Goal: Information Seeking & Learning: Learn about a topic

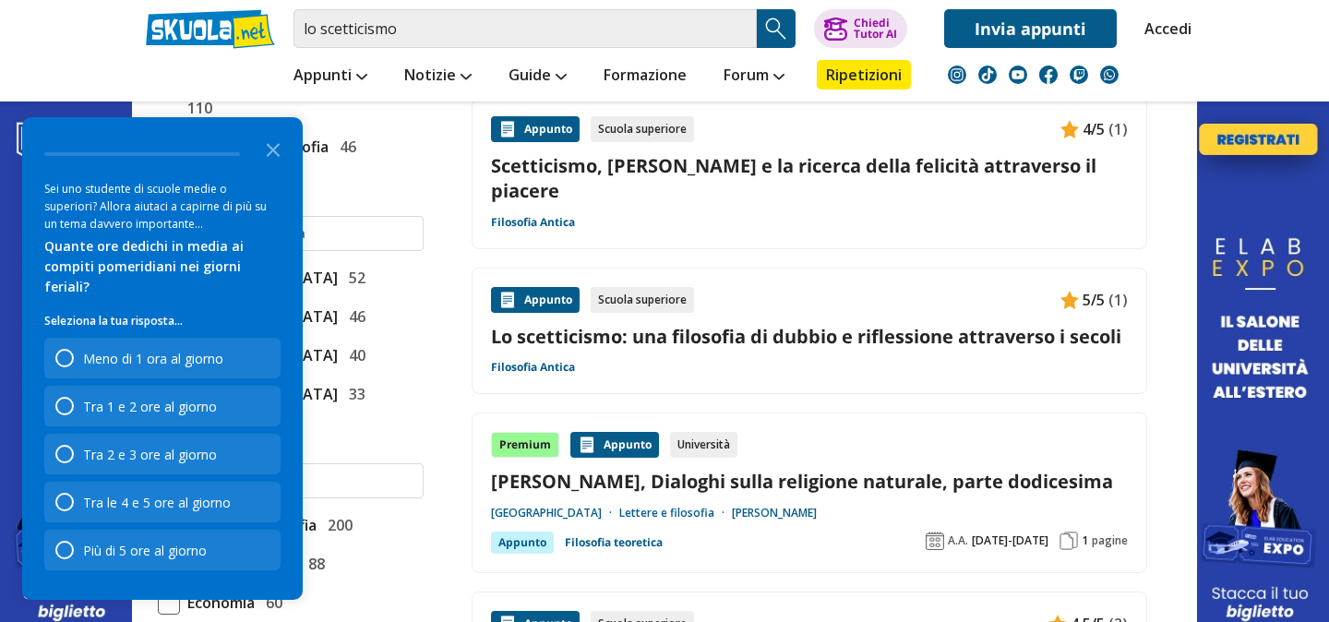
scroll to position [724, 0]
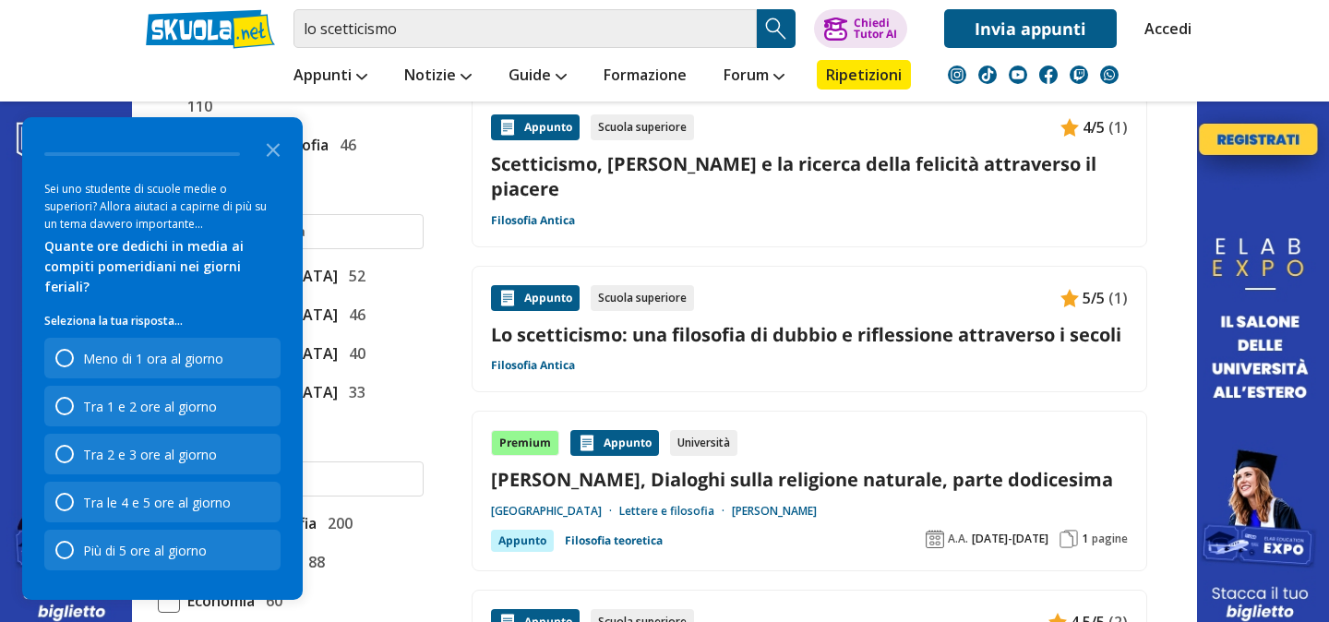
click at [714, 322] on link "Lo scetticismo: una filosofia di dubbio e riflessione attraverso i secoli" at bounding box center [809, 334] width 637 height 25
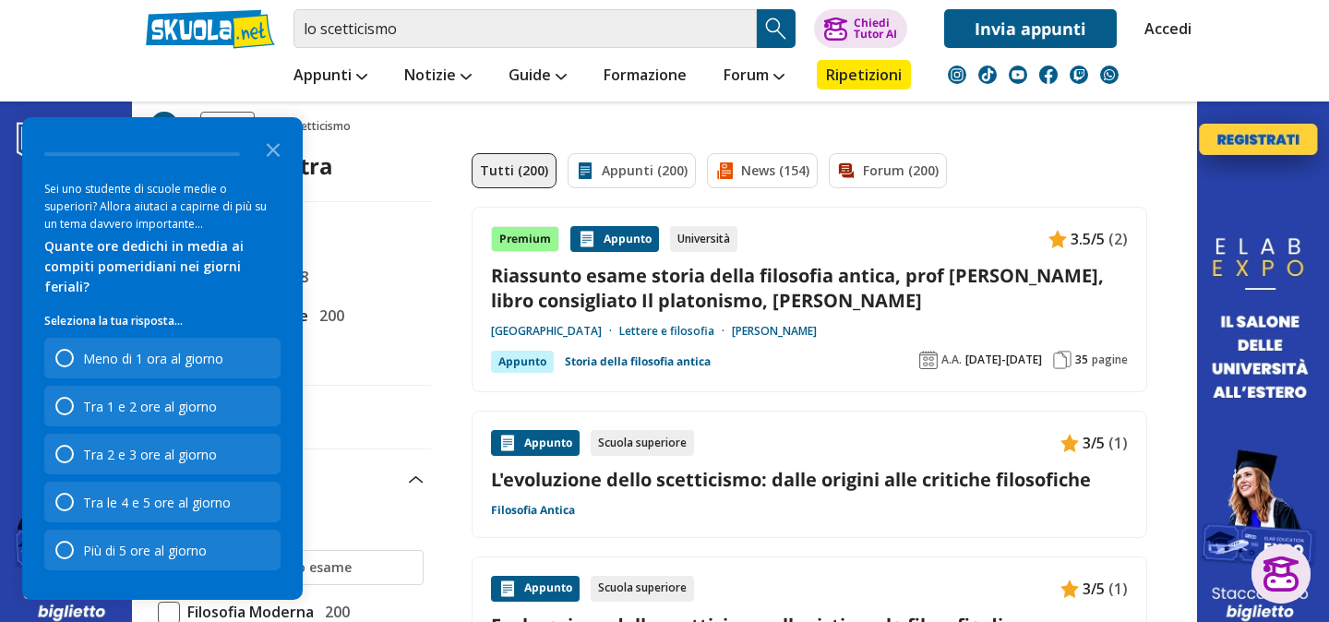
scroll to position [95, 0]
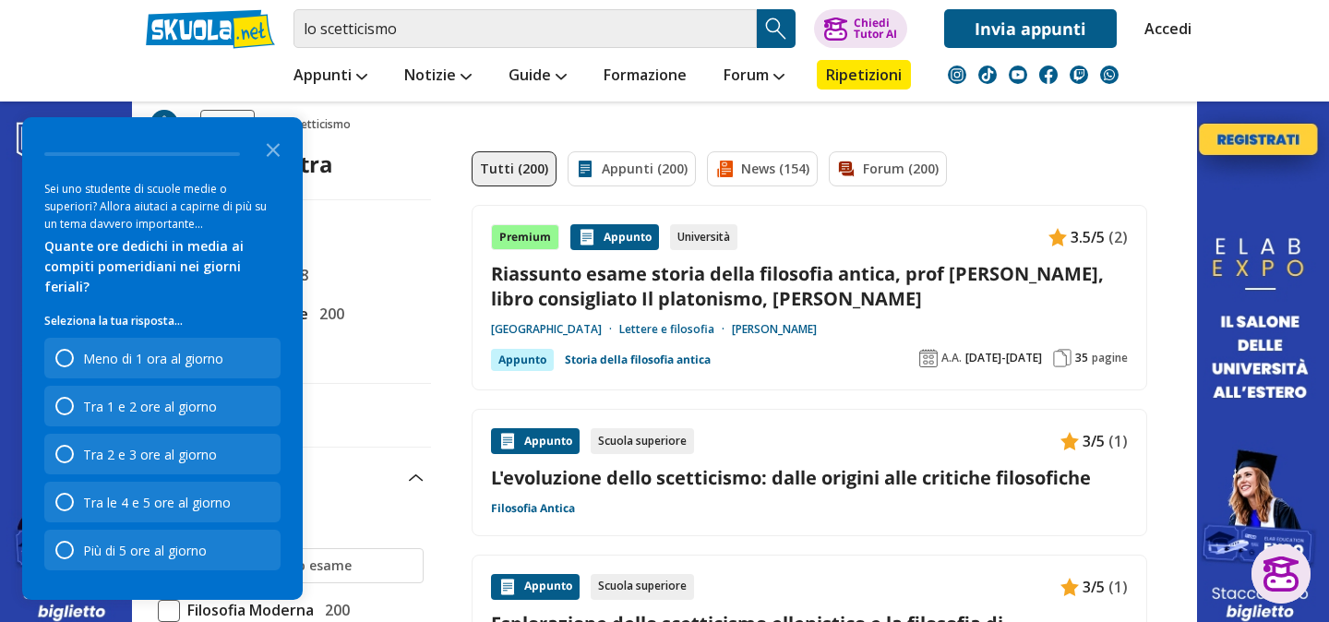
click at [601, 295] on link "Riassunto esame storia della filosofia antica, prof [PERSON_NAME], libro consig…" at bounding box center [809, 286] width 637 height 50
click at [166, 555] on div "Più di 5 ore al giorno" at bounding box center [145, 551] width 124 height 18
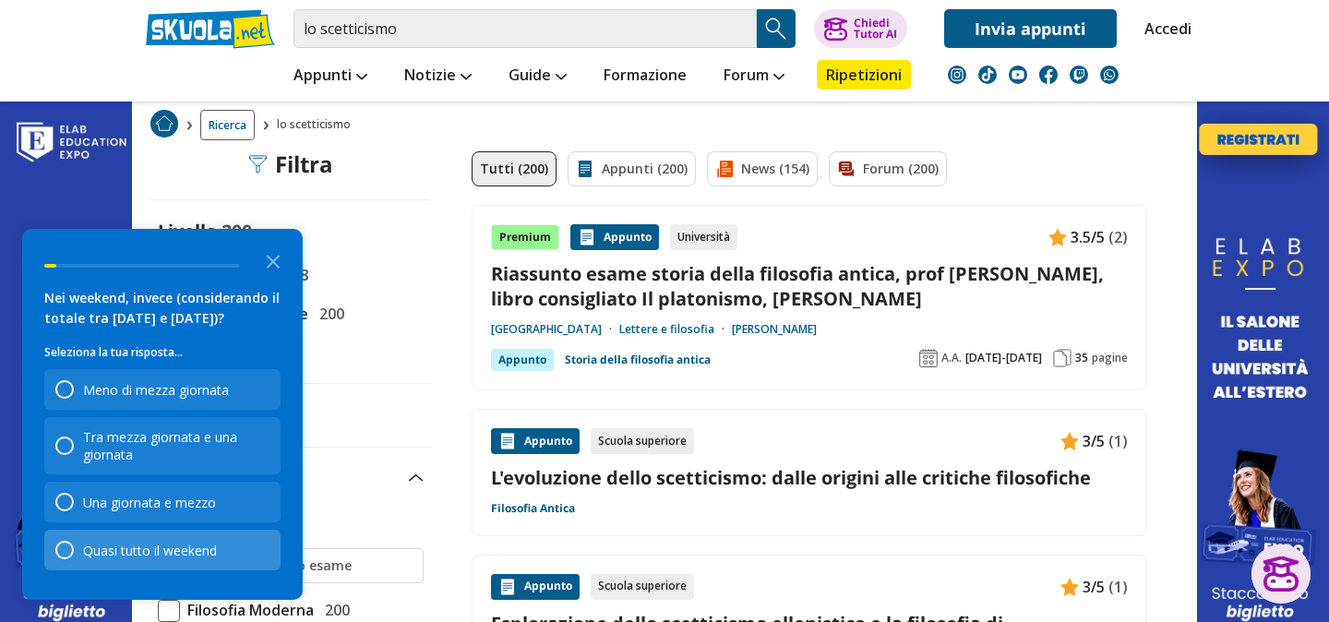
click at [111, 557] on div "Quasi tutto il weekend" at bounding box center [150, 551] width 134 height 18
click at [111, 550] on div "Mai" at bounding box center [162, 550] width 236 height 41
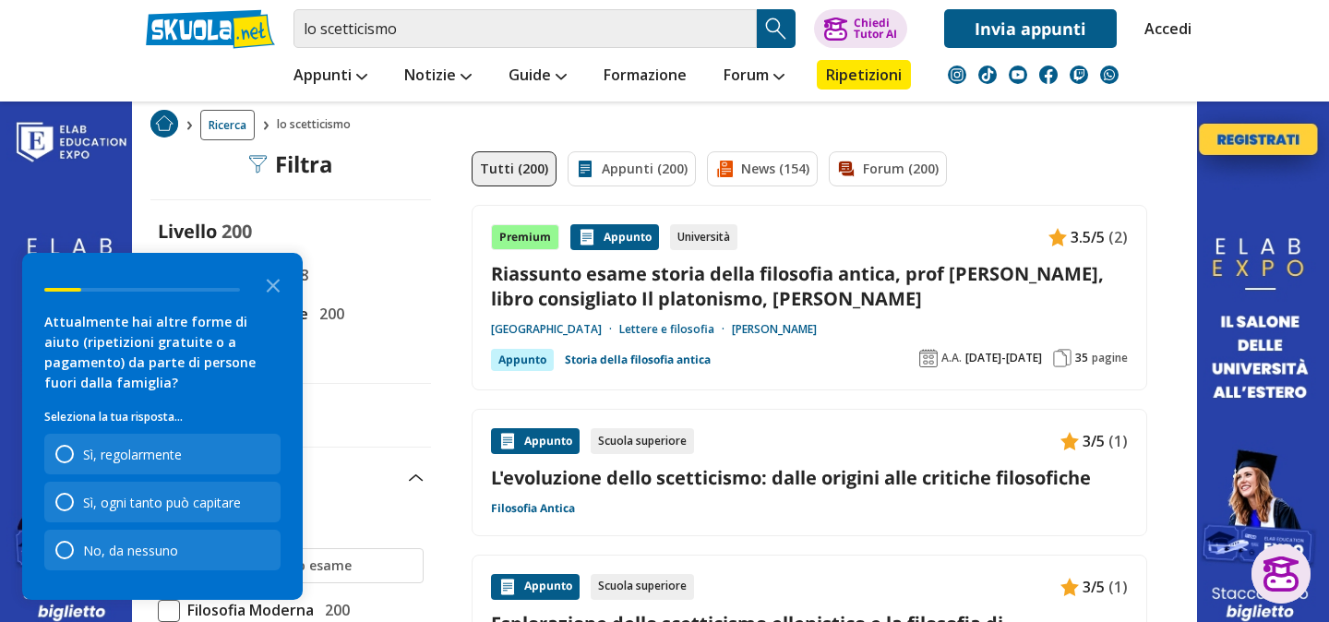
click at [111, 550] on div "No, da nessuno" at bounding box center [130, 551] width 95 height 18
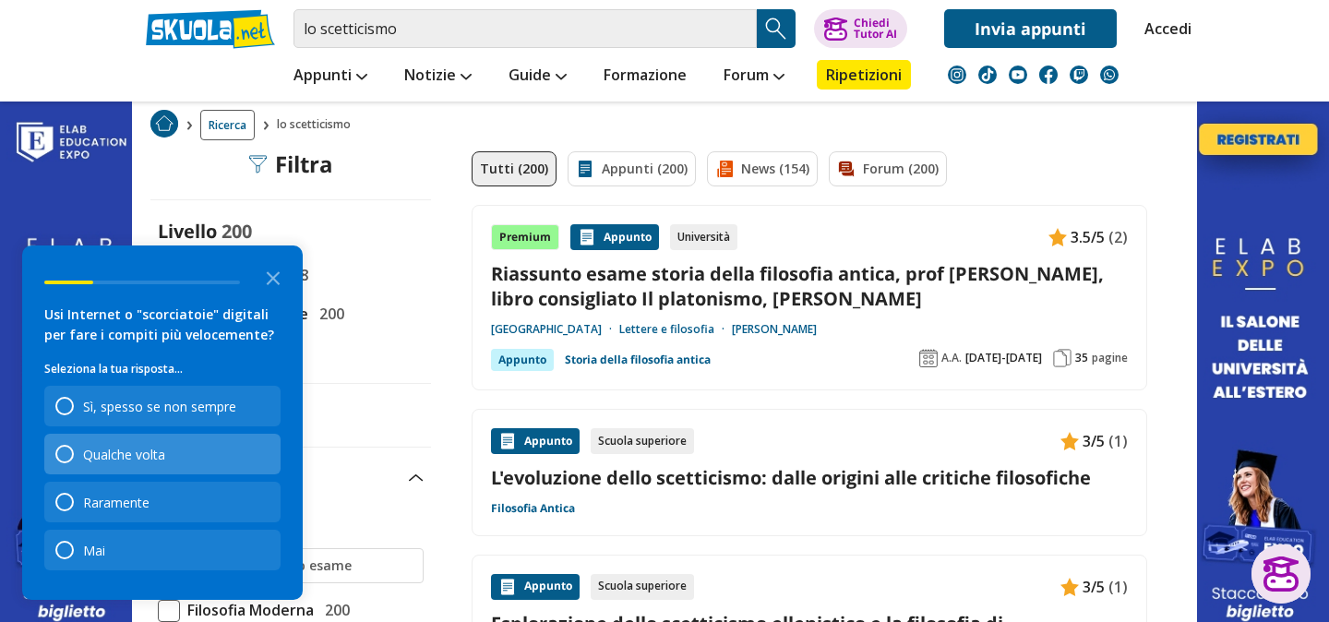
click at [131, 454] on div "Qualche volta" at bounding box center [124, 455] width 82 height 18
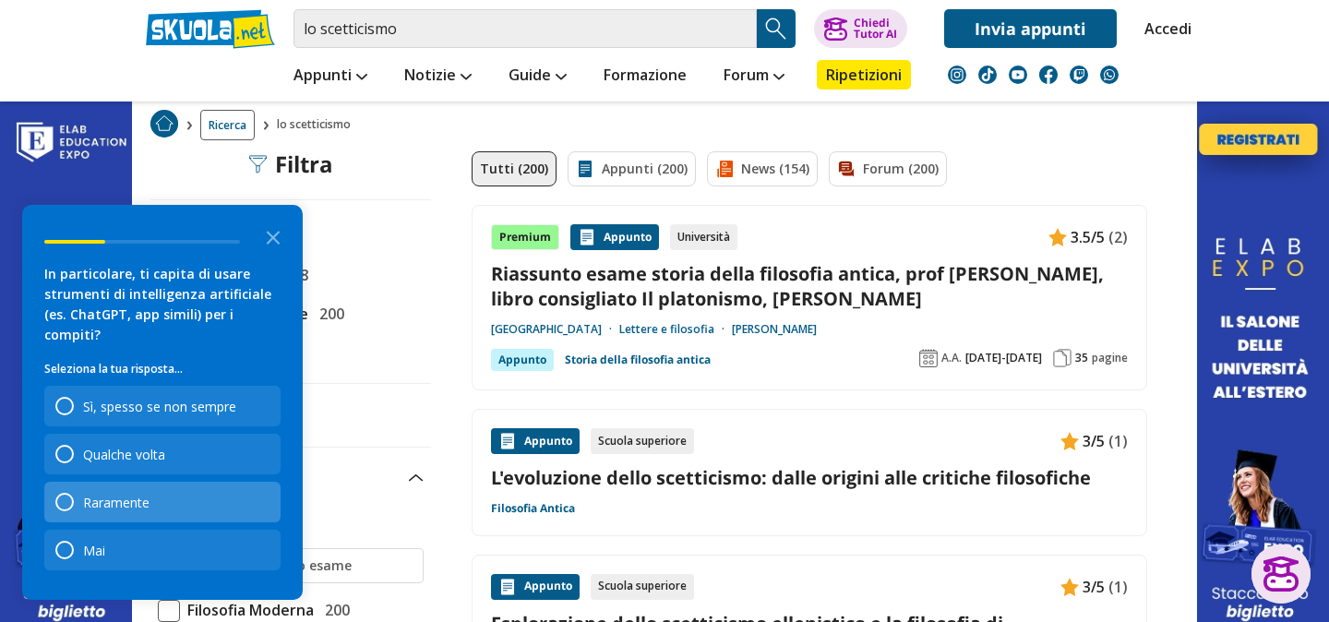
click at [127, 499] on div "Raramente" at bounding box center [116, 503] width 66 height 18
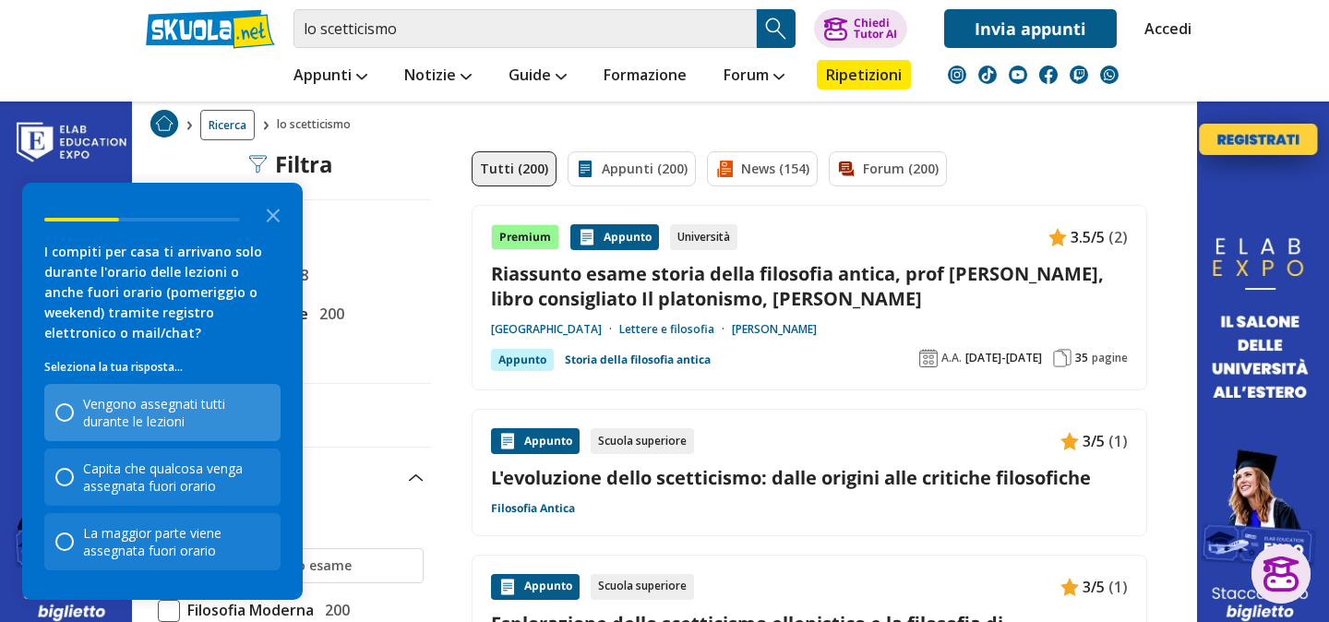
click at [149, 426] on div "Vengono assegnati tutti durante le lezioni" at bounding box center [176, 412] width 186 height 35
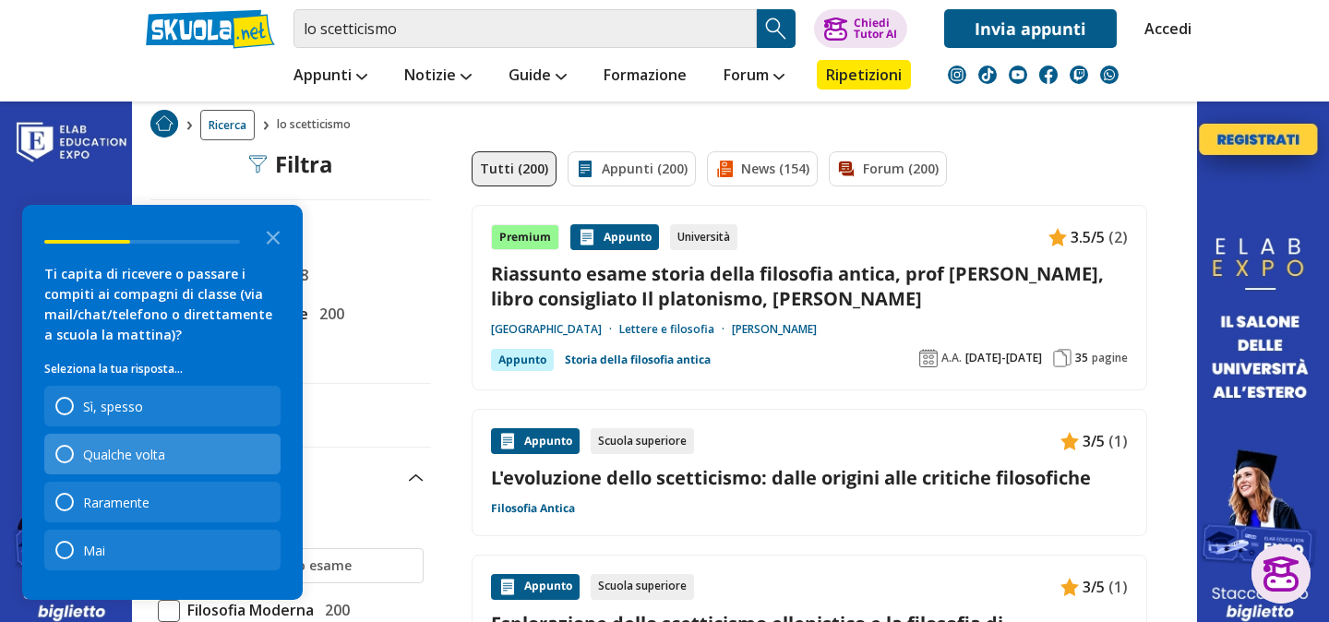
click at [129, 459] on div "Qualche volta" at bounding box center [124, 455] width 82 height 18
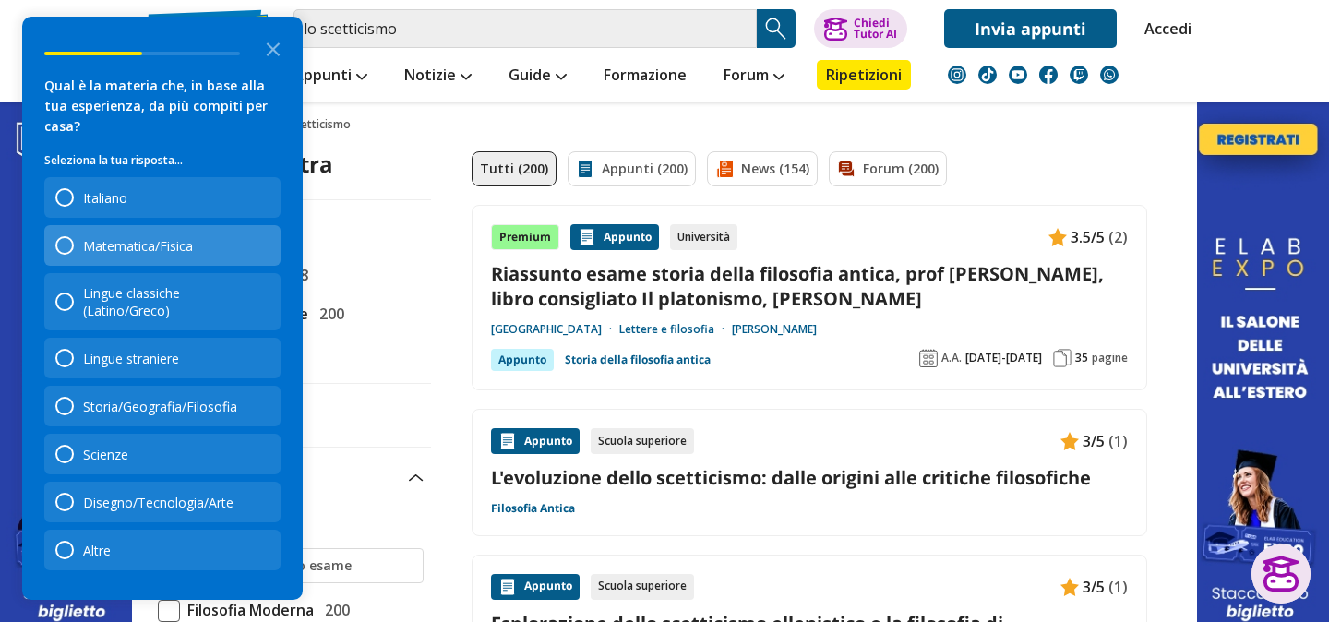
click at [162, 255] on div "Matematica/Fisica" at bounding box center [138, 246] width 110 height 18
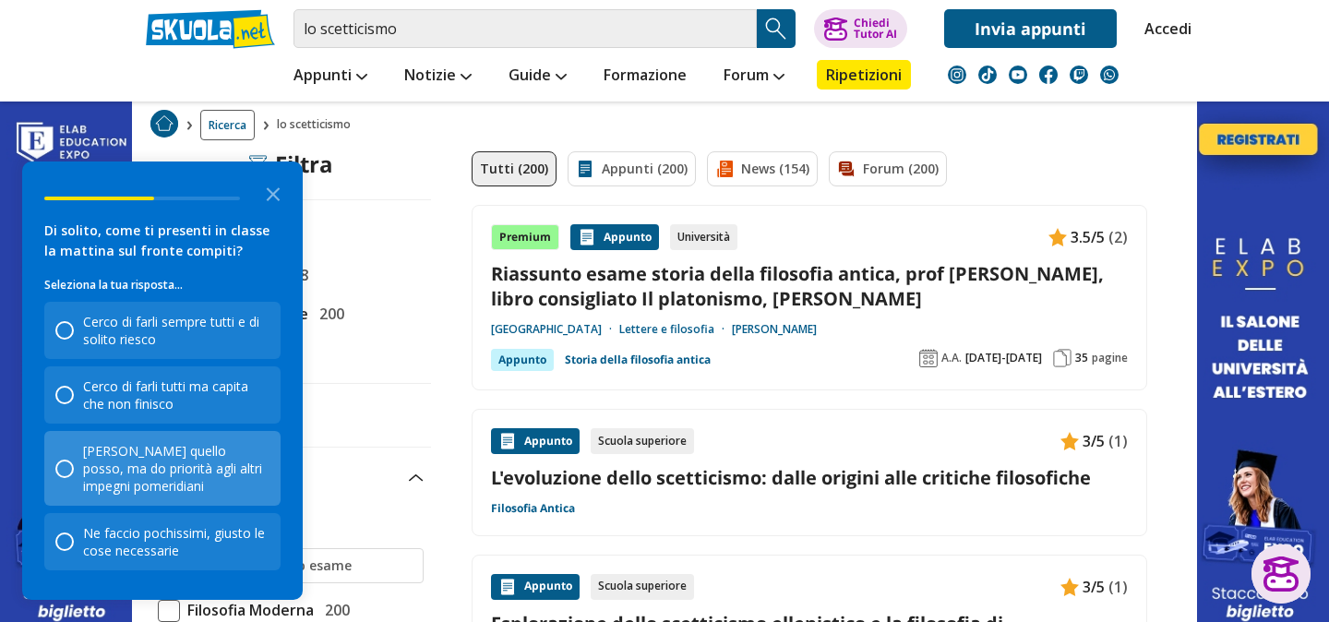
click at [207, 462] on div "[PERSON_NAME] quello posso, ma do priorità agli altri impegni pomeridiani" at bounding box center [176, 468] width 186 height 53
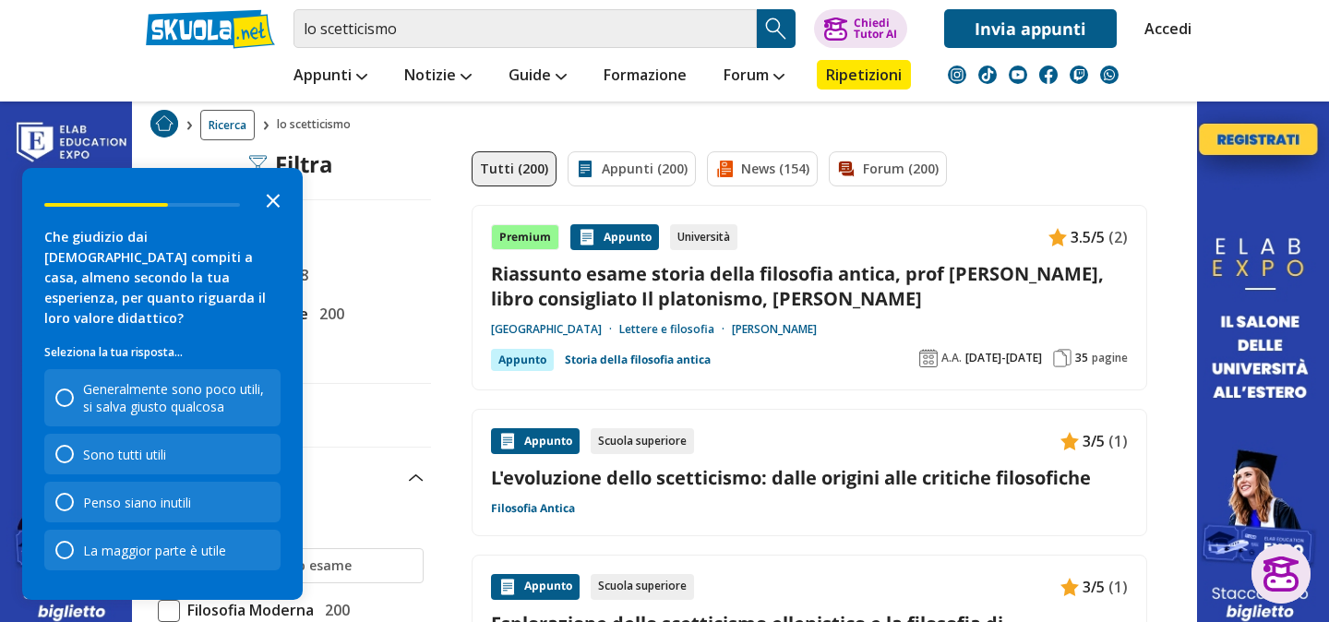
click at [263, 218] on icon "Close the survey" at bounding box center [273, 199] width 37 height 37
